Goal: Transaction & Acquisition: Purchase product/service

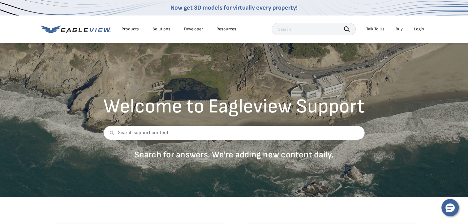
click at [422, 32] on div "Login" at bounding box center [419, 29] width 10 height 6
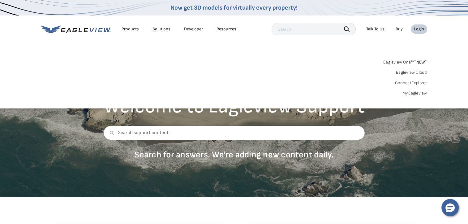
click at [427, 95] on link "MyEagleview" at bounding box center [415, 93] width 25 height 6
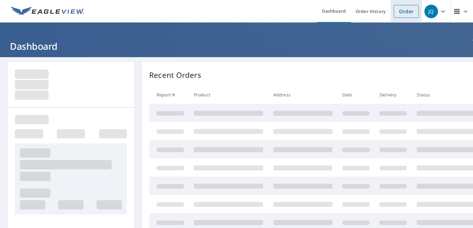
click at [400, 12] on link "Order" at bounding box center [406, 11] width 25 height 13
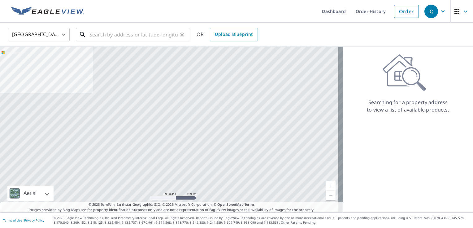
click at [162, 32] on input "text" at bounding box center [133, 34] width 88 height 17
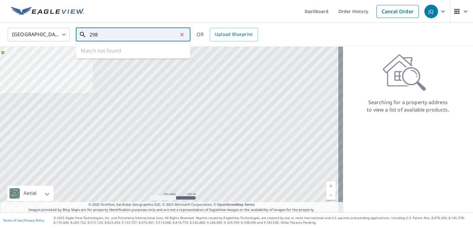
type input "2980"
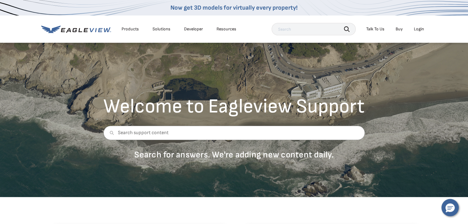
click at [422, 30] on div "Login" at bounding box center [419, 29] width 10 height 6
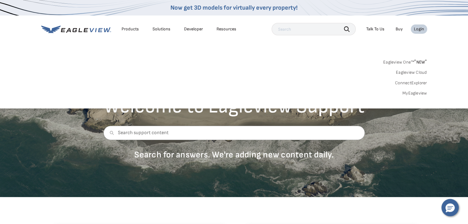
click at [424, 94] on link "MyEagleview" at bounding box center [415, 93] width 25 height 6
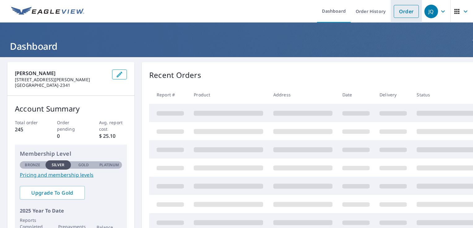
click at [405, 11] on link "Order" at bounding box center [406, 11] width 25 height 13
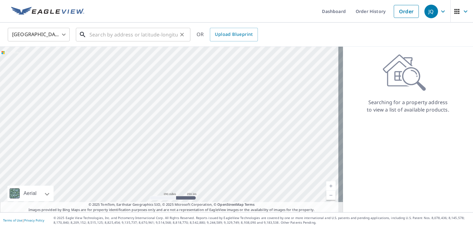
click at [141, 34] on input "text" at bounding box center [133, 34] width 88 height 17
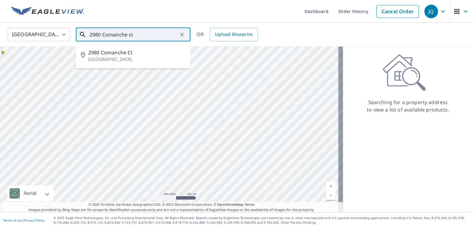
click at [125, 54] on span "2980 Comanche Ct" at bounding box center [136, 52] width 97 height 7
type input "2980 Comanche Ct Grand Junction, CO 81503"
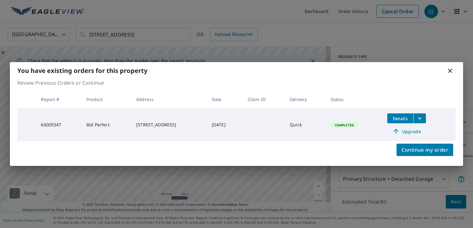
click at [452, 68] on icon at bounding box center [449, 70] width 7 height 7
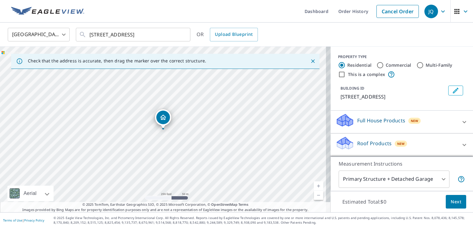
click at [461, 149] on icon at bounding box center [464, 144] width 7 height 7
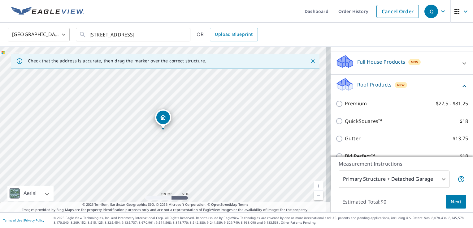
scroll to position [60, 0]
click at [336, 124] on input "QuickSquares™ $18" at bounding box center [339, 120] width 9 height 7
checkbox input "true"
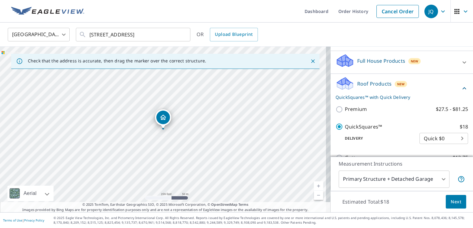
click at [456, 202] on span "Next" at bounding box center [456, 202] width 11 height 8
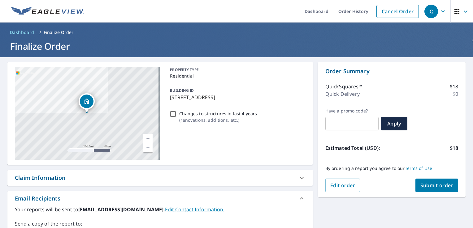
click at [437, 185] on span "Submit order" at bounding box center [436, 185] width 33 height 7
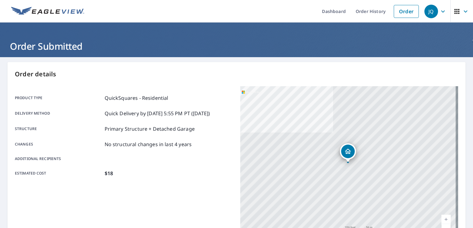
click at [168, 184] on div "Product type QuickSquares - Residential Delivery method Quick Delivery by 9/9/2…" at bounding box center [124, 135] width 218 height 99
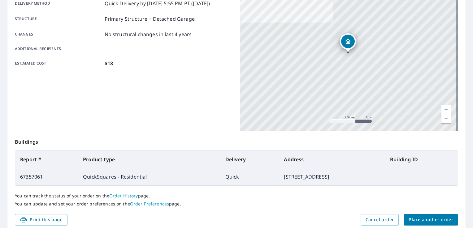
scroll to position [120, 0]
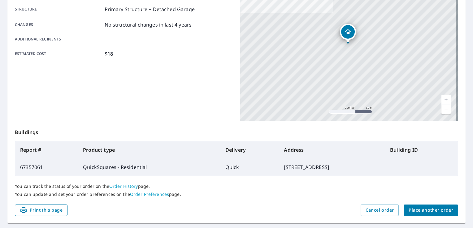
click at [46, 208] on span "Print this page" at bounding box center [41, 211] width 43 height 8
